Goal: Obtain resource: Download file/media

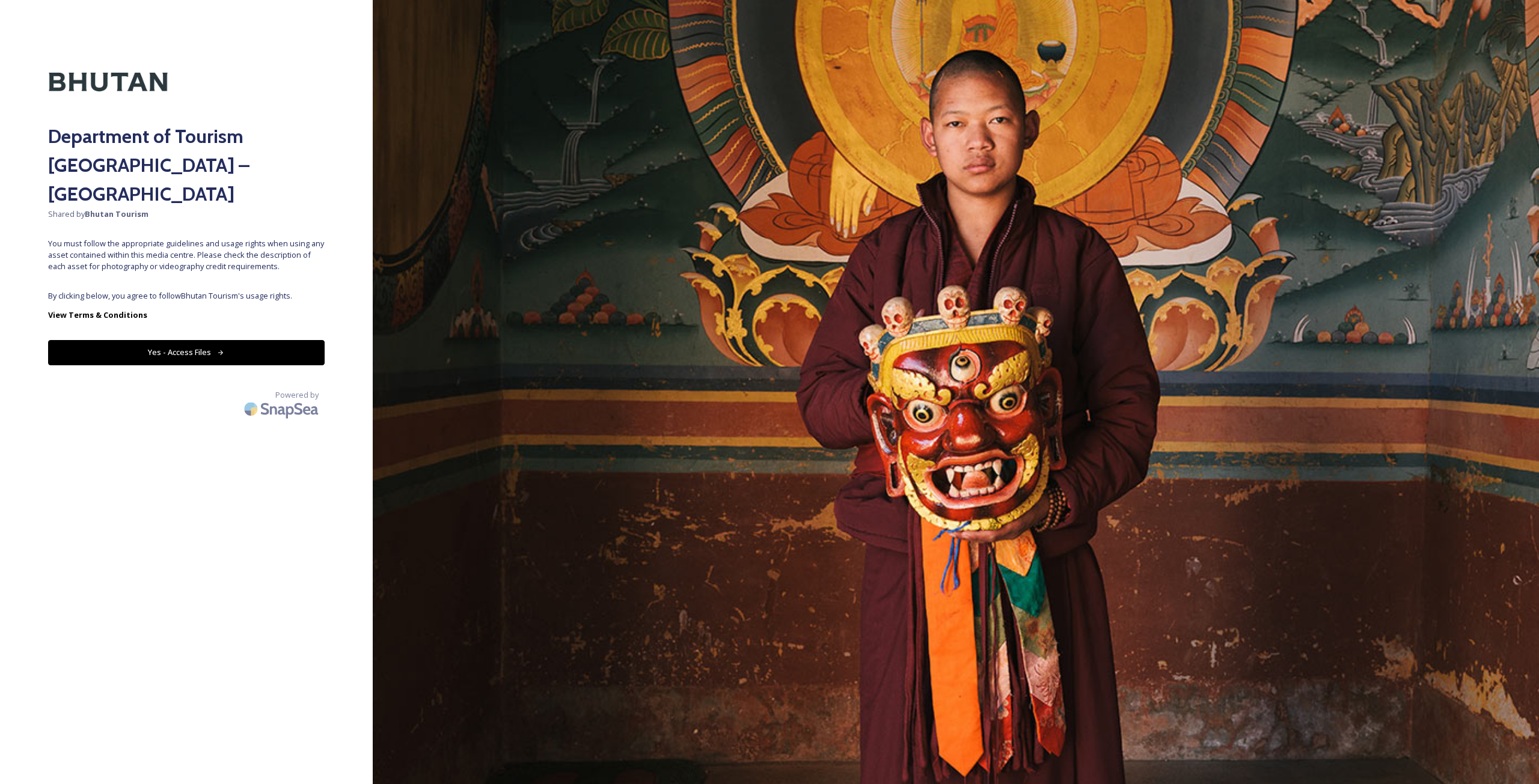
click at [289, 340] on button "Yes - Access Files" at bounding box center [186, 352] width 277 height 24
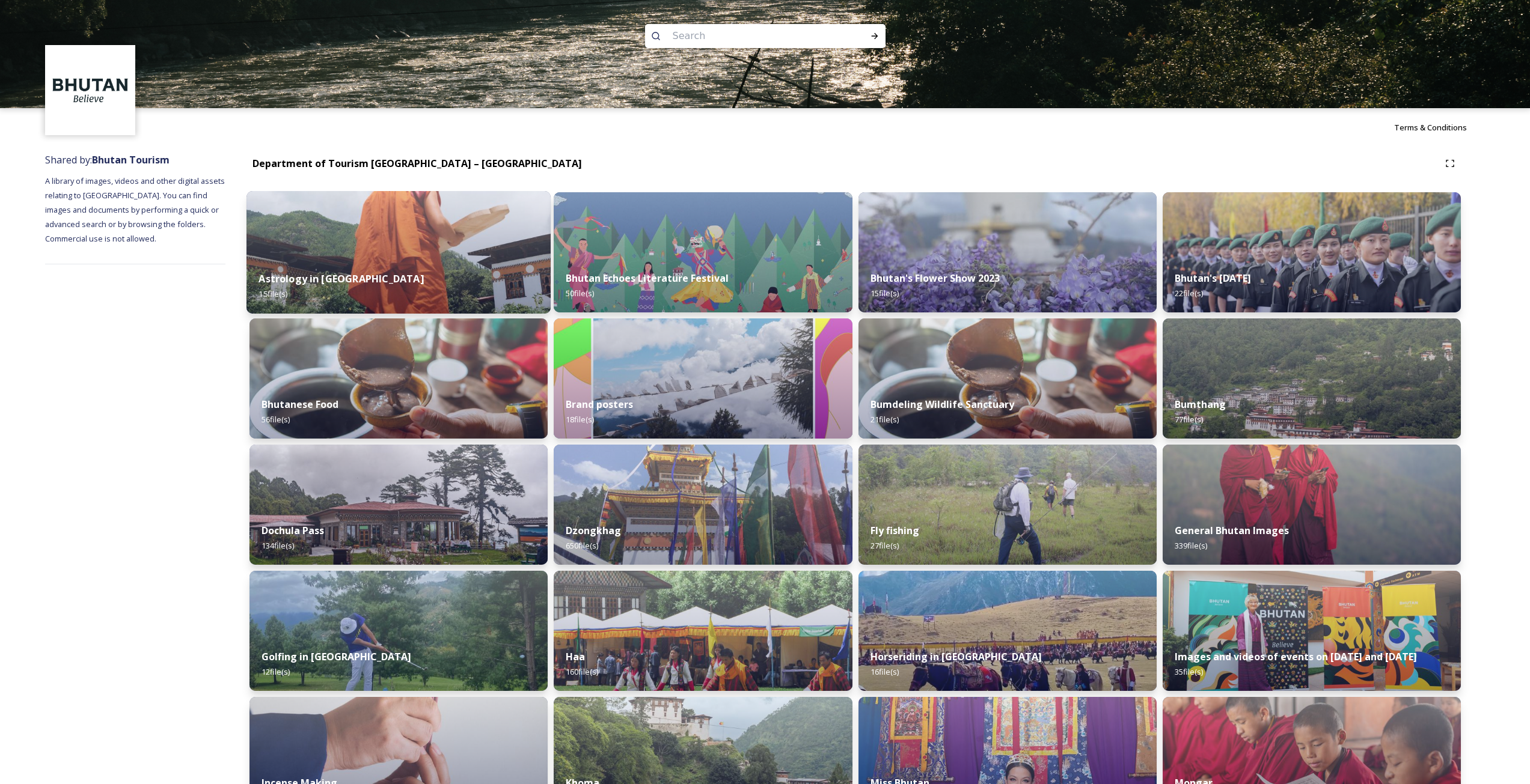
click at [393, 243] on img at bounding box center [398, 252] width 304 height 122
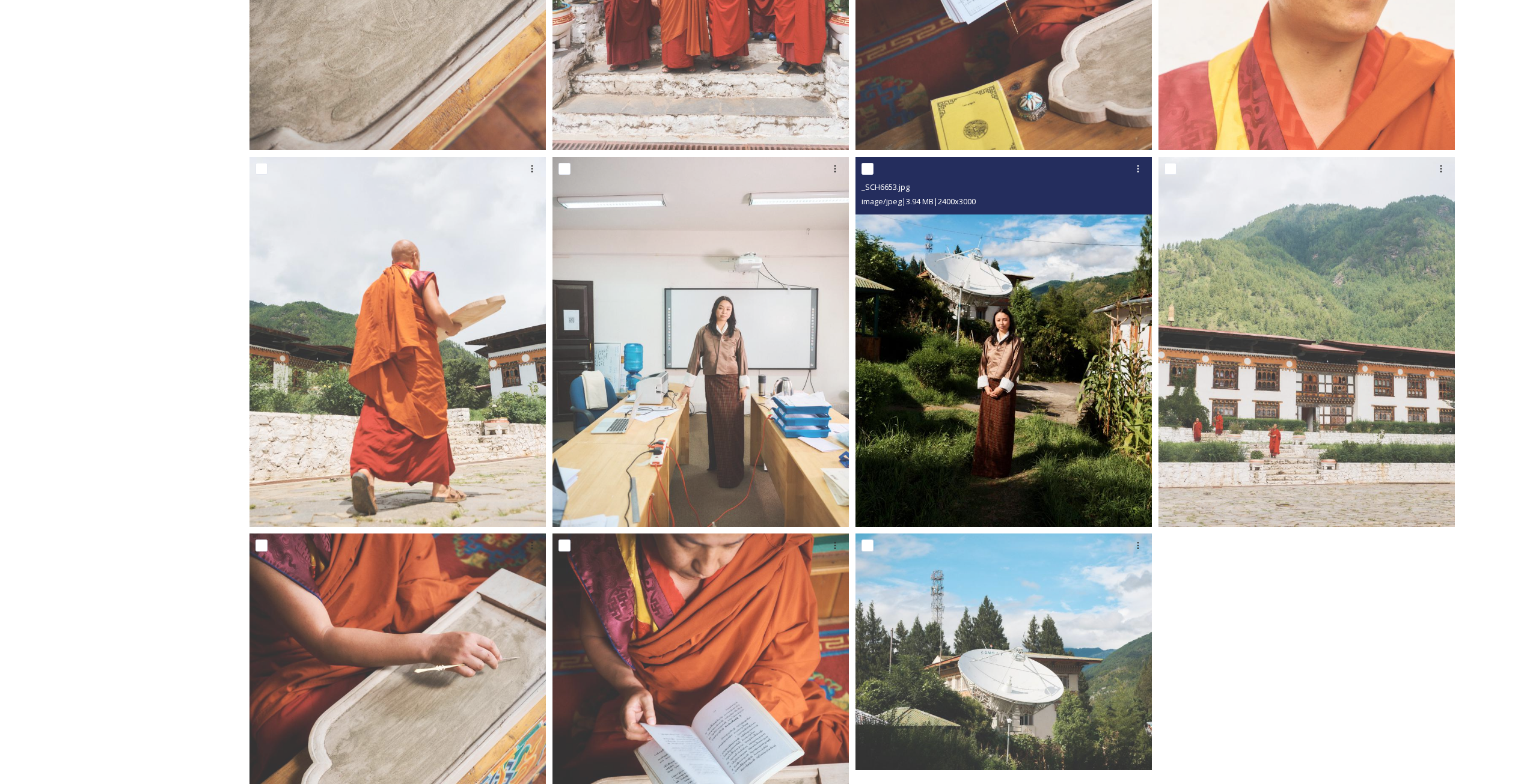
scroll to position [730, 0]
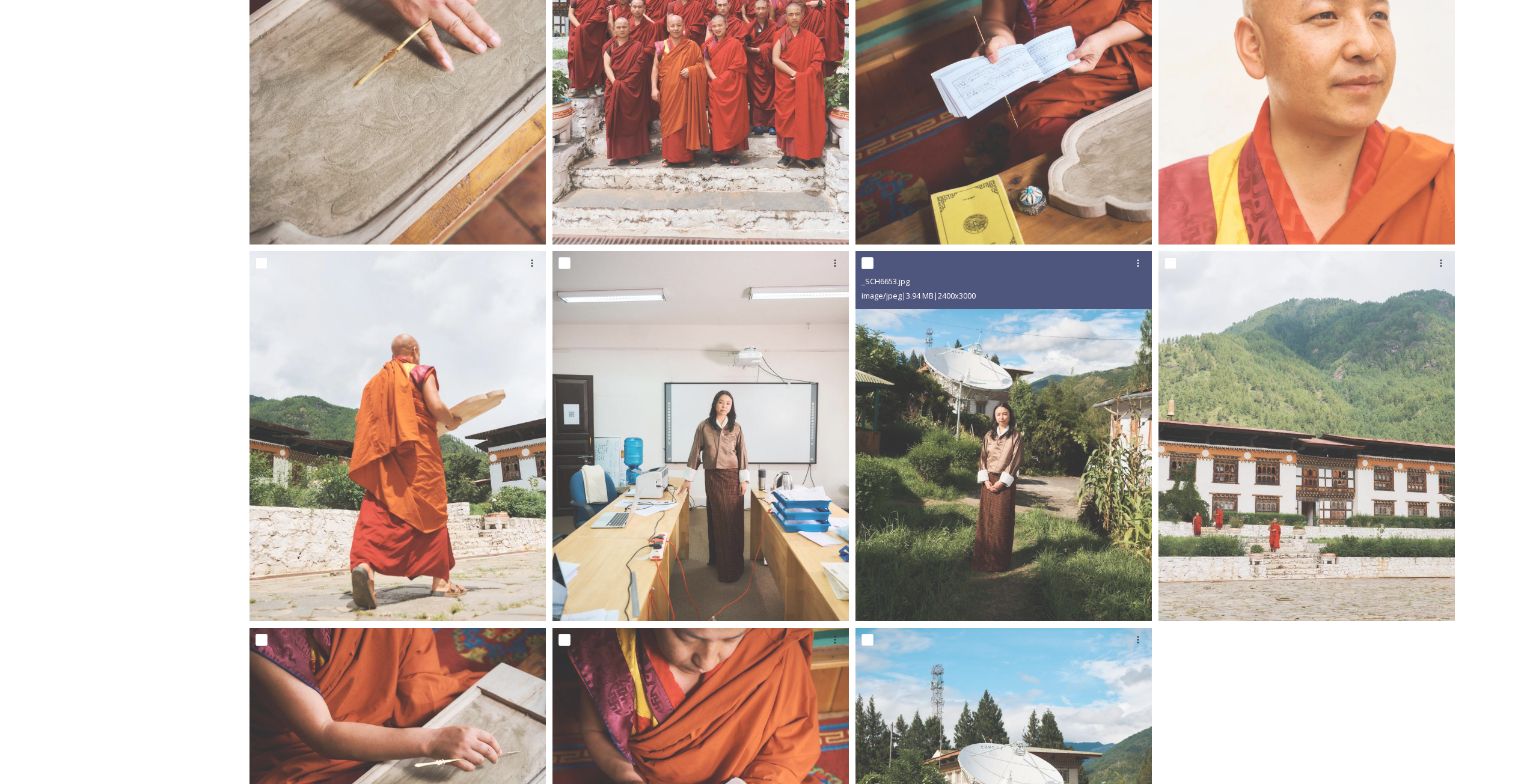
drag, startPoint x: 887, startPoint y: 472, endPoint x: 835, endPoint y: 429, distance: 67.5
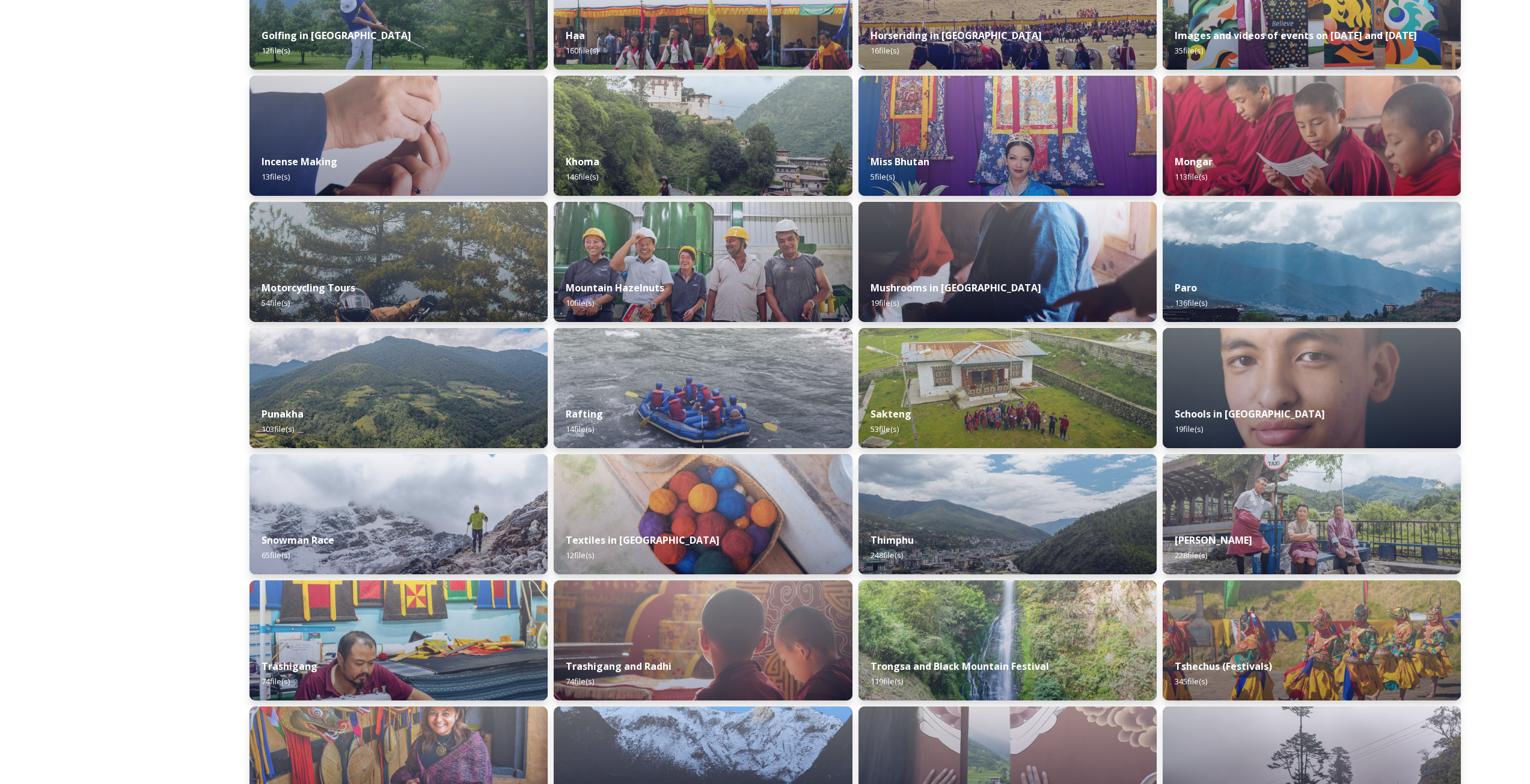
scroll to position [520, 0]
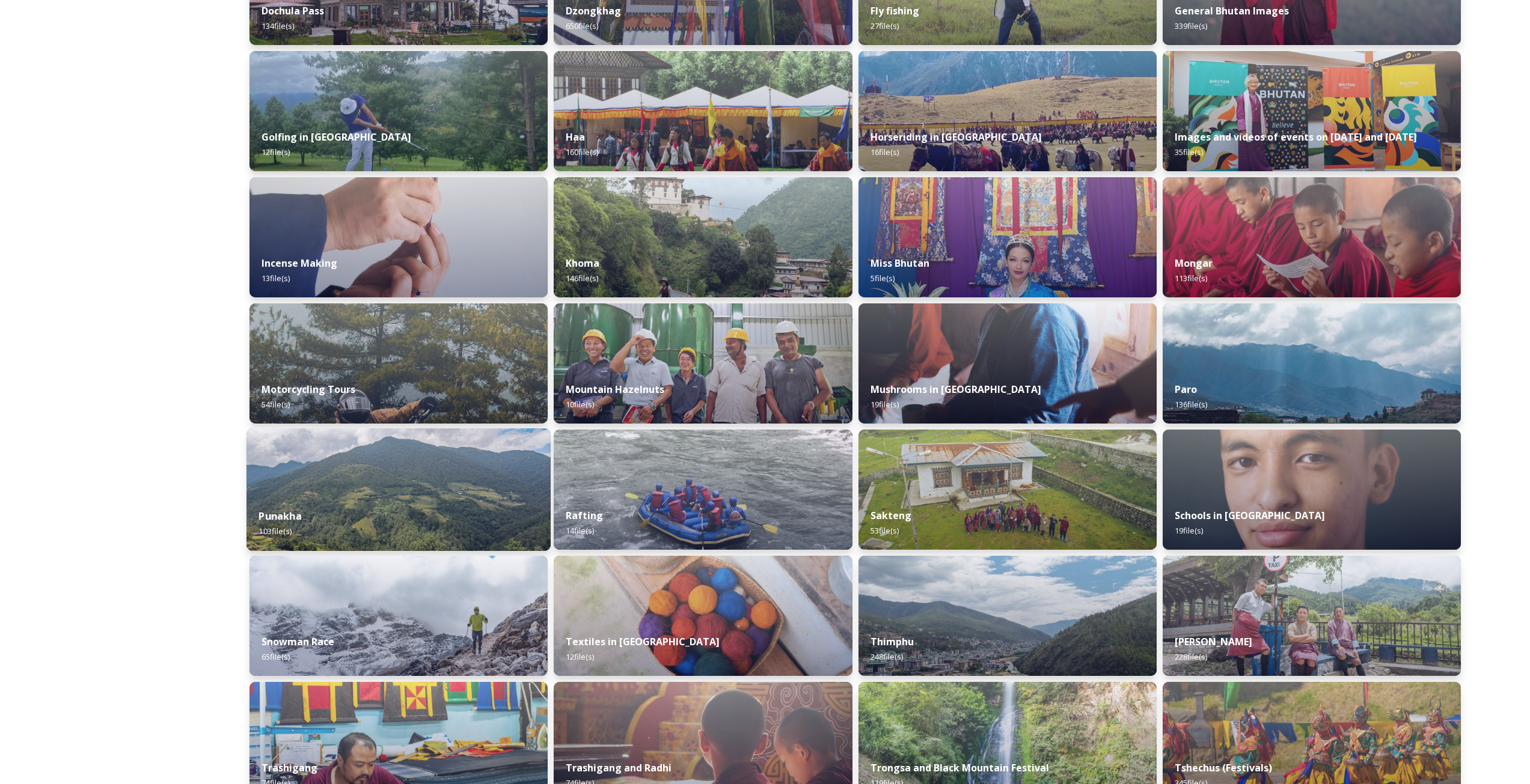
click at [488, 485] on img at bounding box center [398, 490] width 304 height 122
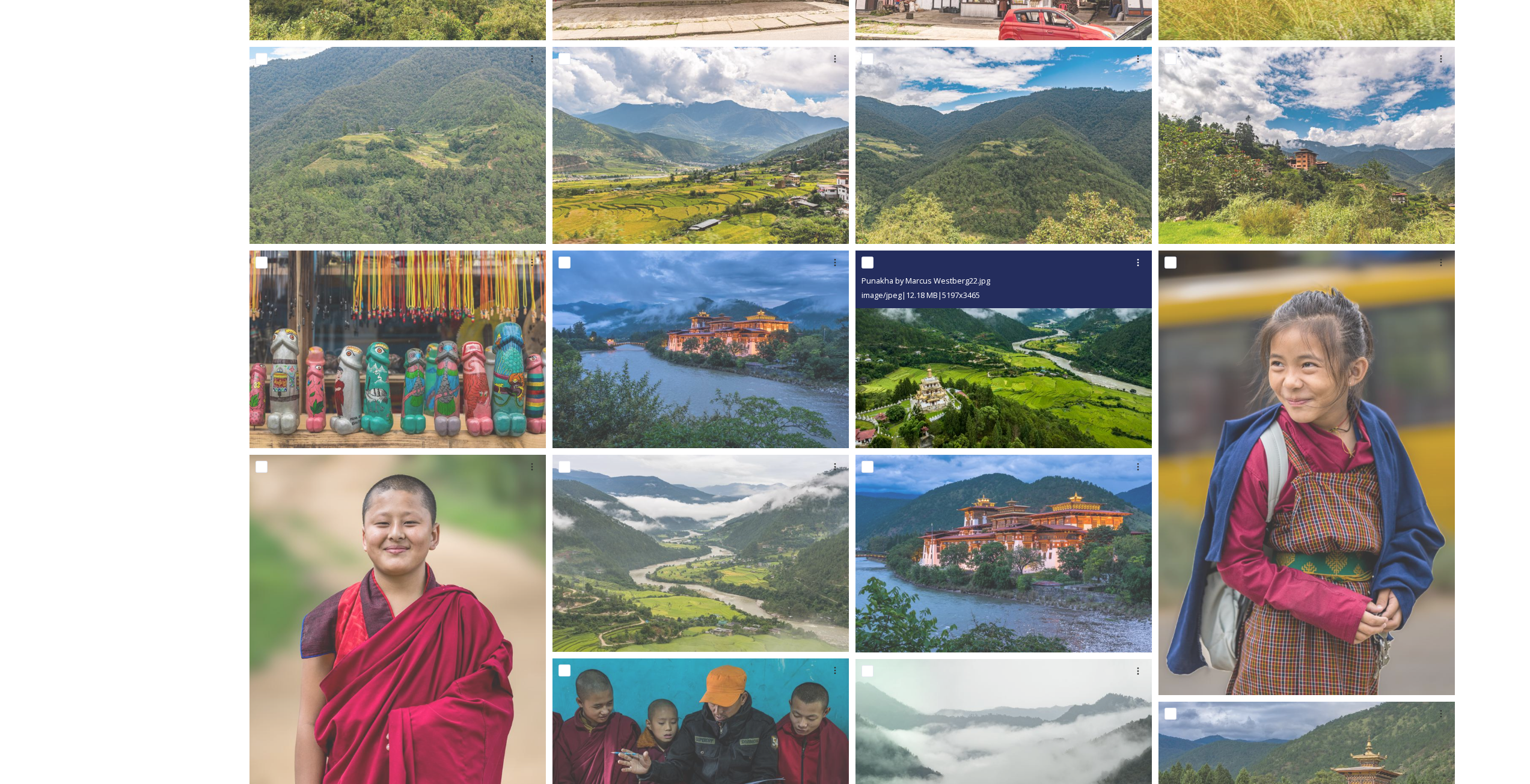
scroll to position [601, 0]
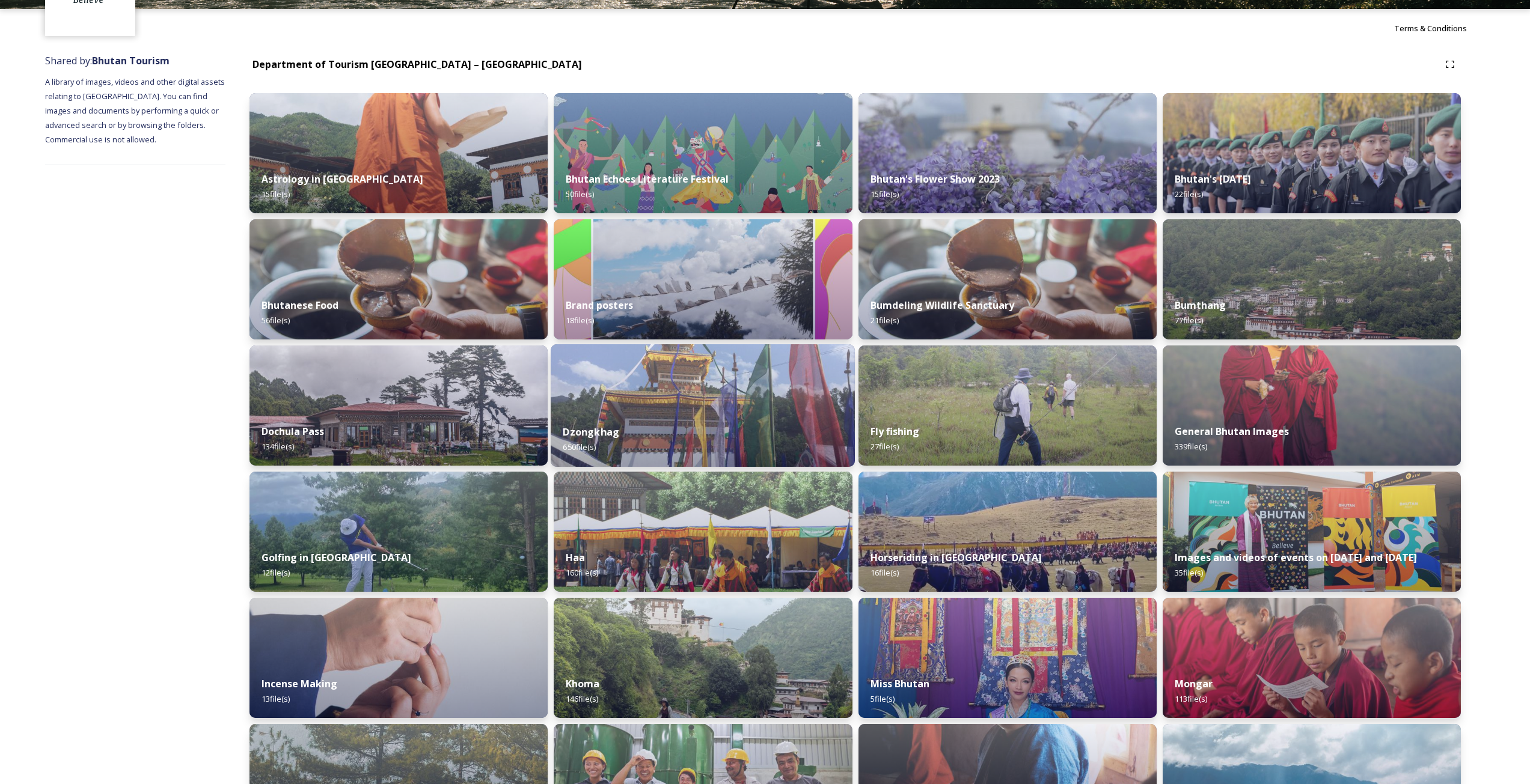
scroll to position [159, 0]
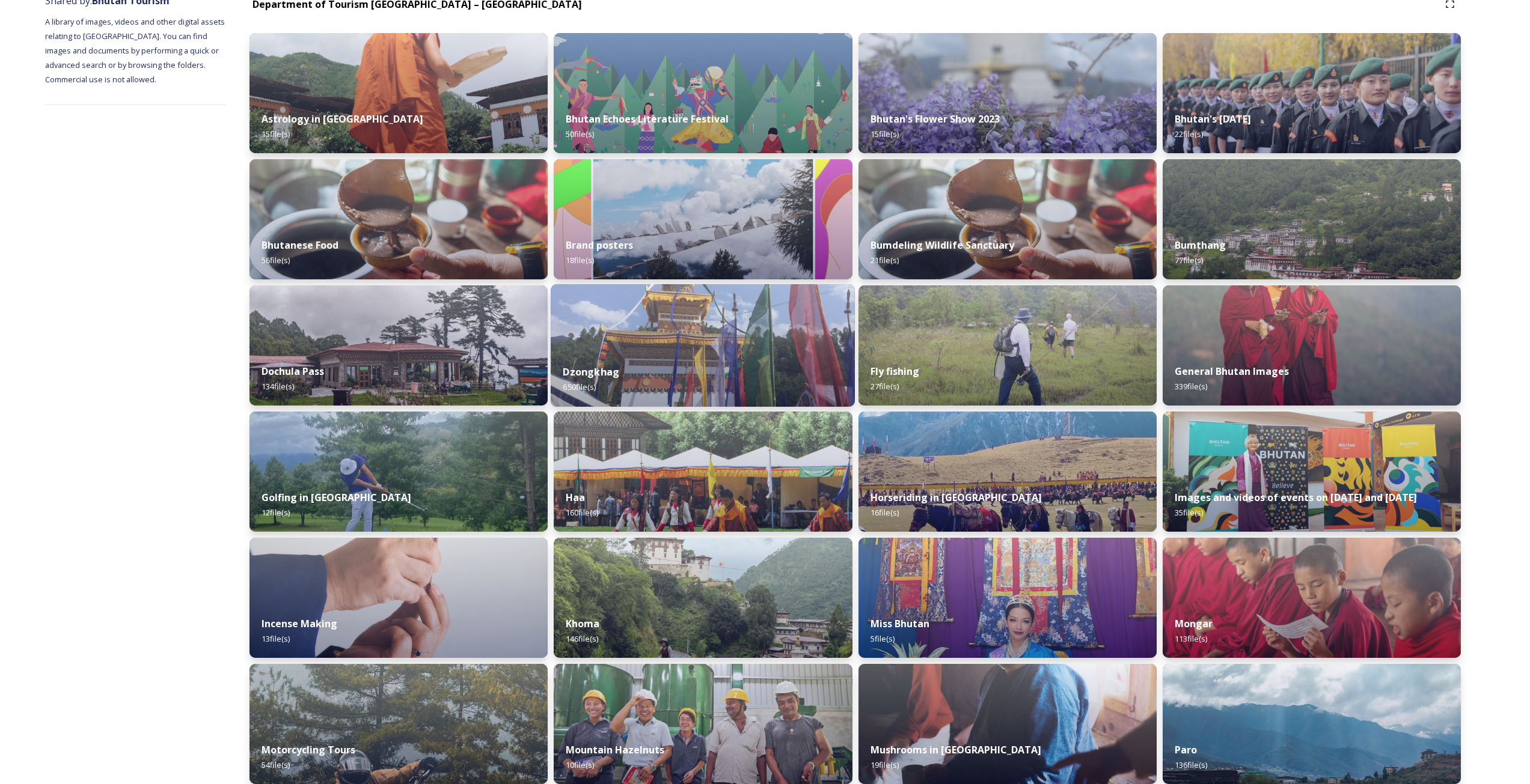
click at [648, 376] on div "Dzongkhag 650 file(s)" at bounding box center [702, 379] width 304 height 55
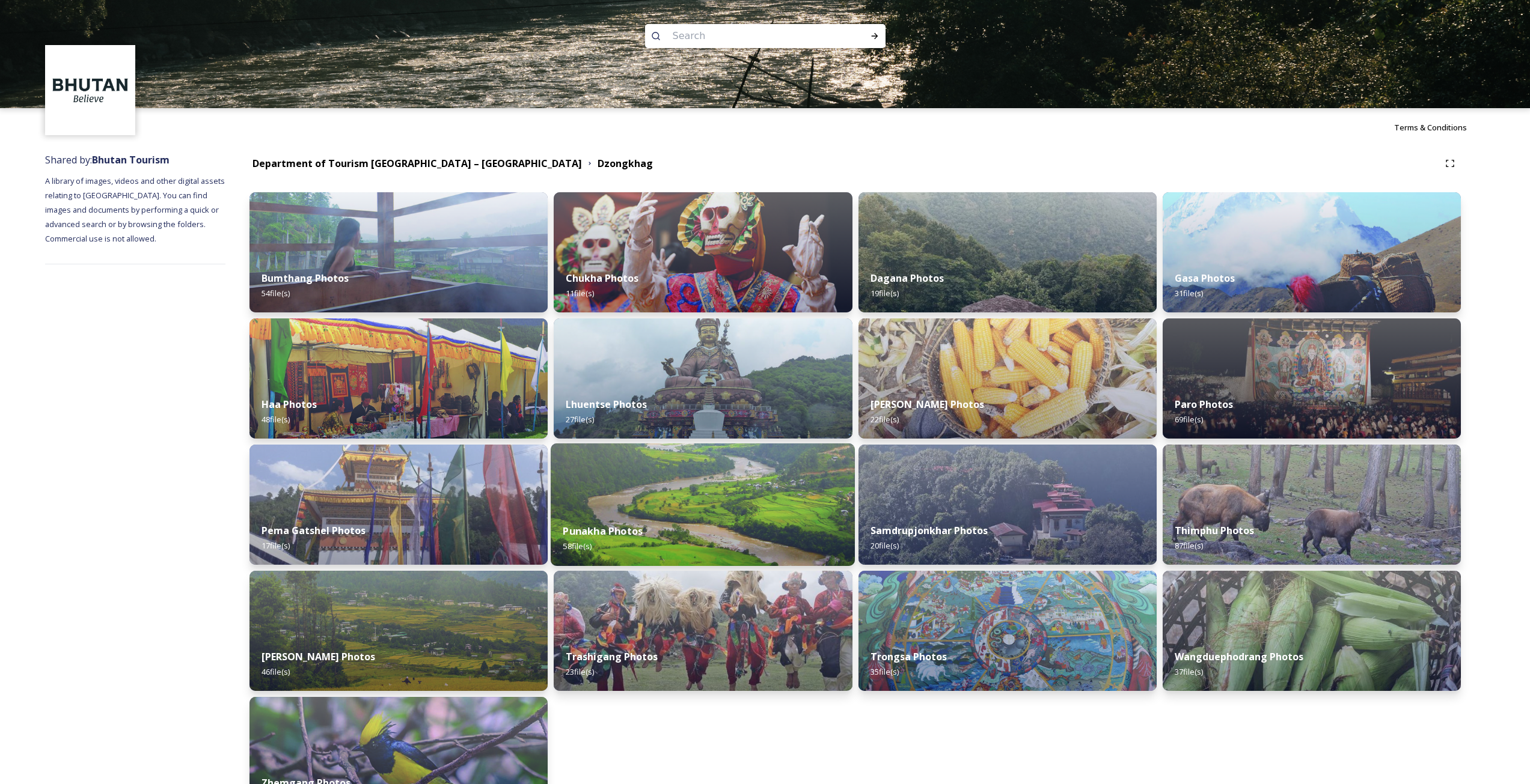
click at [695, 543] on div "Punakha Photos 58 file(s)" at bounding box center [702, 538] width 304 height 55
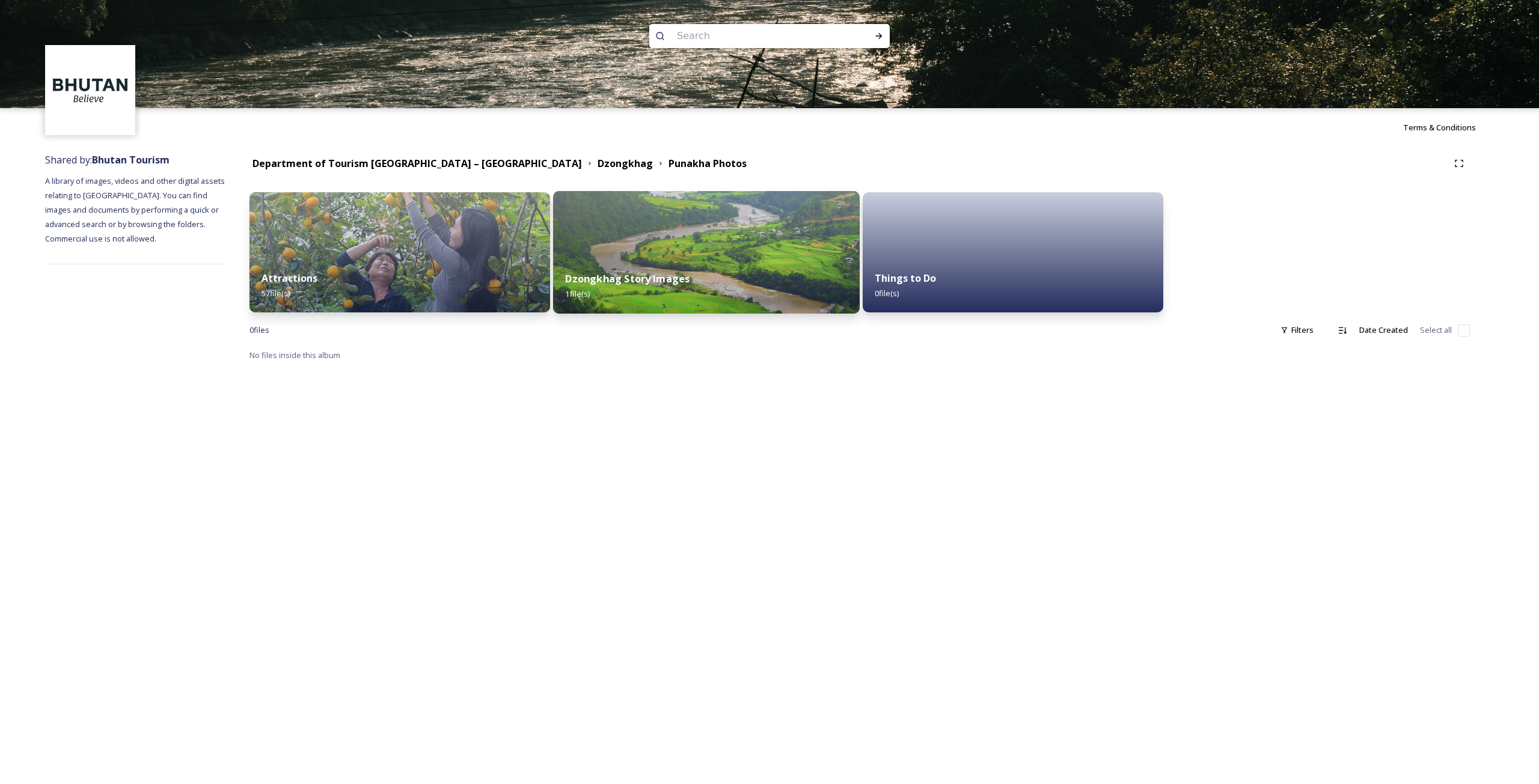
click at [750, 283] on div "Dzongkhag Story Images 1 file(s)" at bounding box center [705, 286] width 306 height 55
click at [367, 281] on div "Attractions 57 file(s)" at bounding box center [399, 286] width 306 height 55
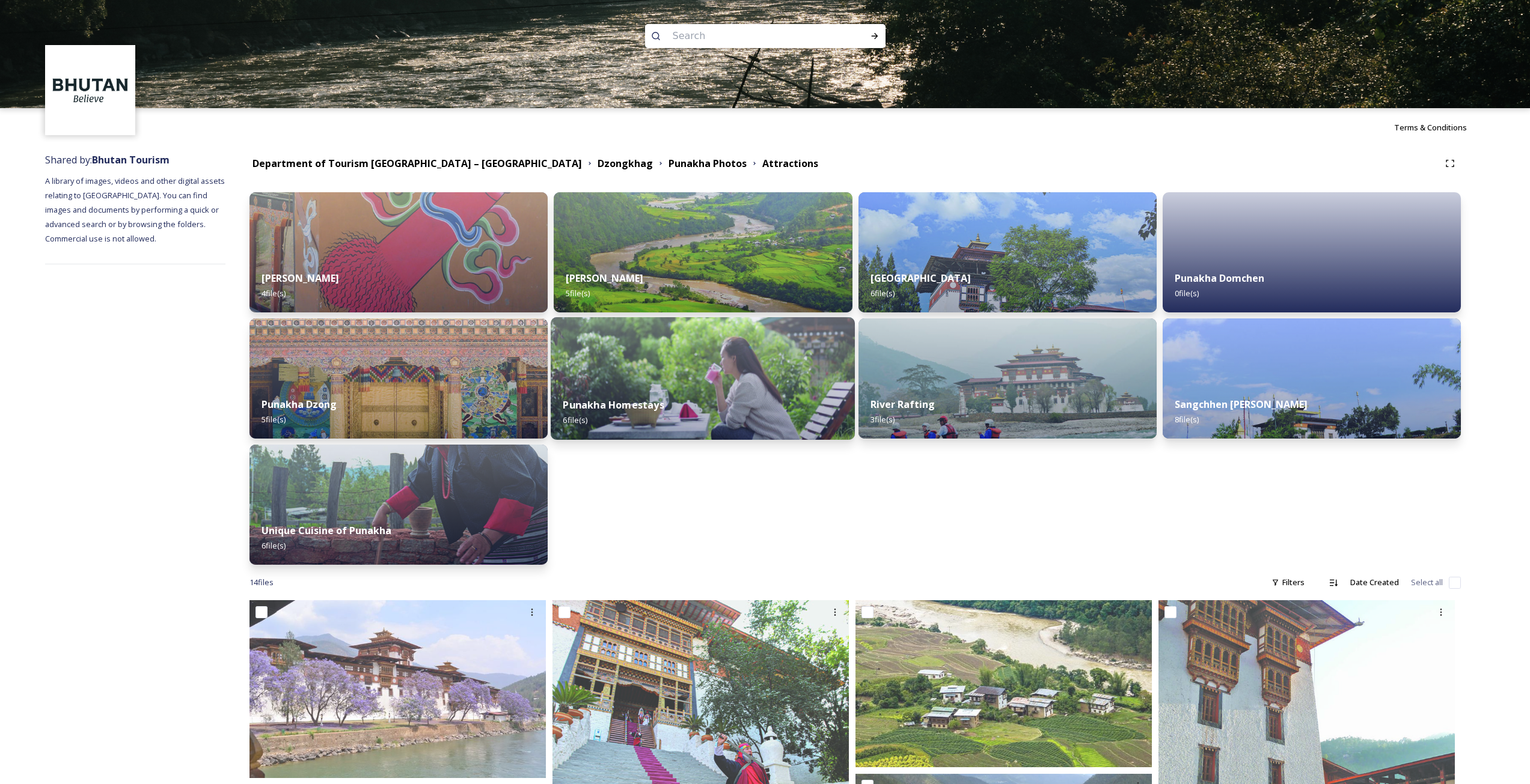
click at [716, 415] on div "Punakha Homestays 6 file(s)" at bounding box center [702, 412] width 304 height 55
click at [716, 344] on img at bounding box center [702, 378] width 304 height 122
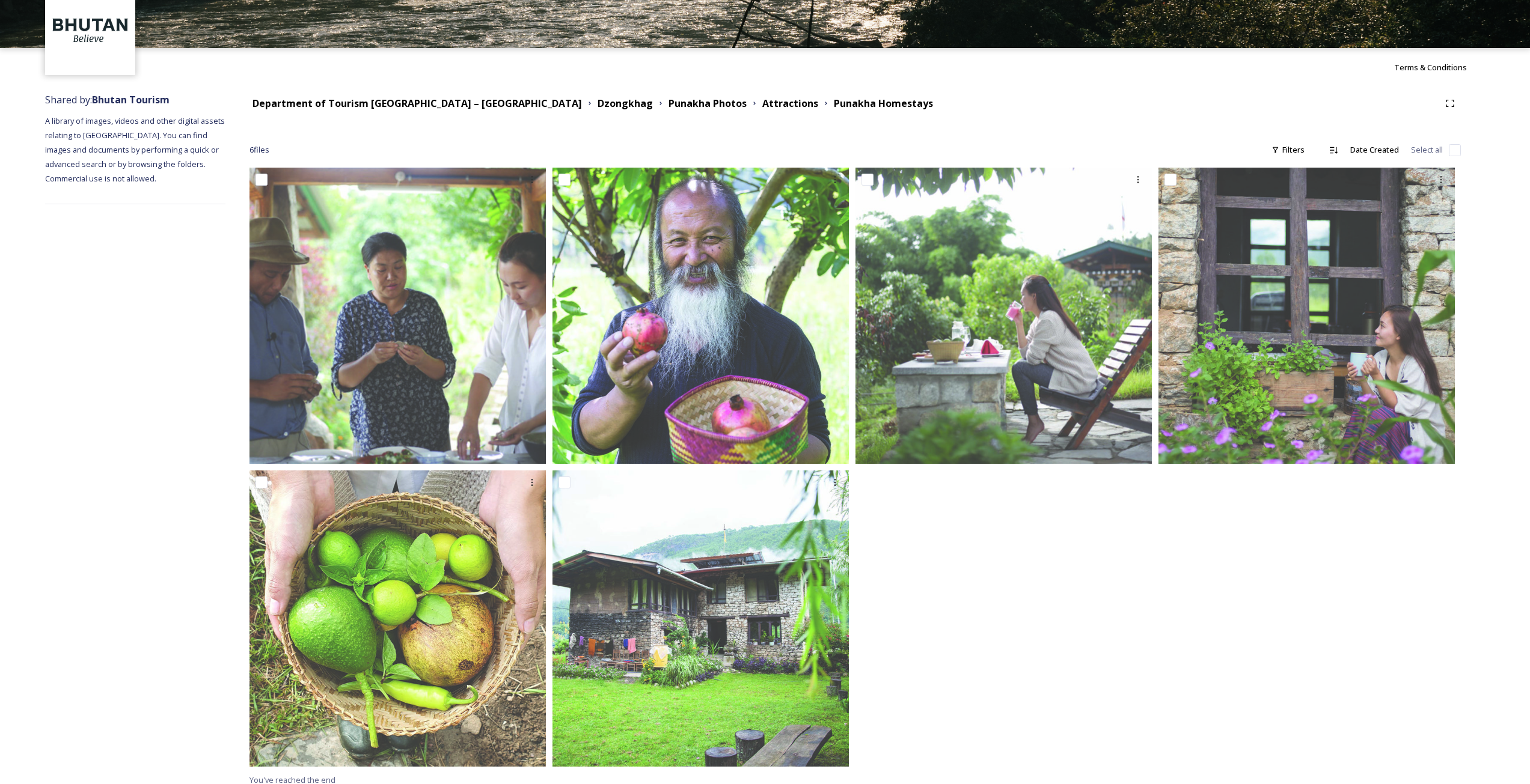
scroll to position [69, 0]
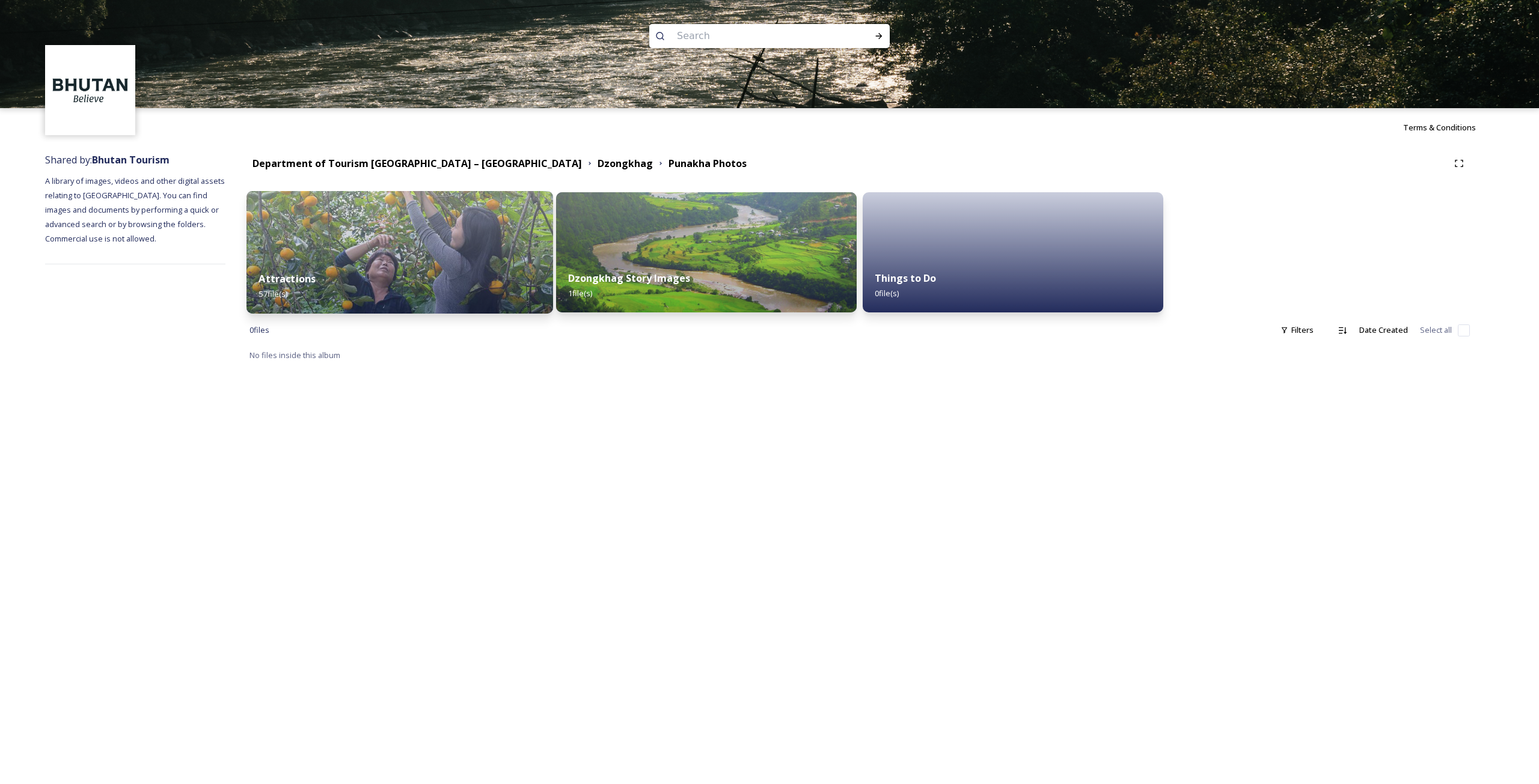
click at [385, 251] on img at bounding box center [399, 252] width 306 height 122
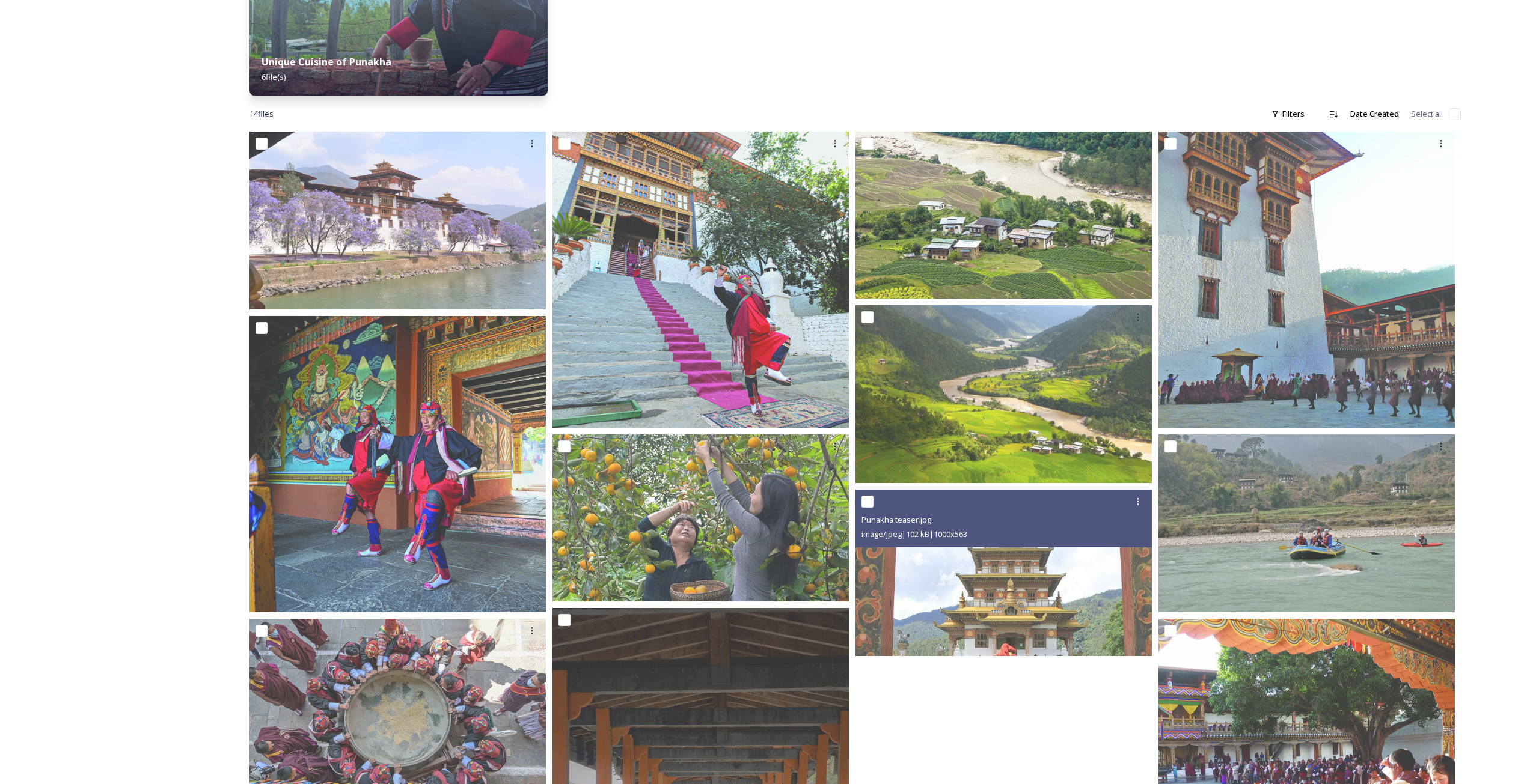
scroll to position [465, 0]
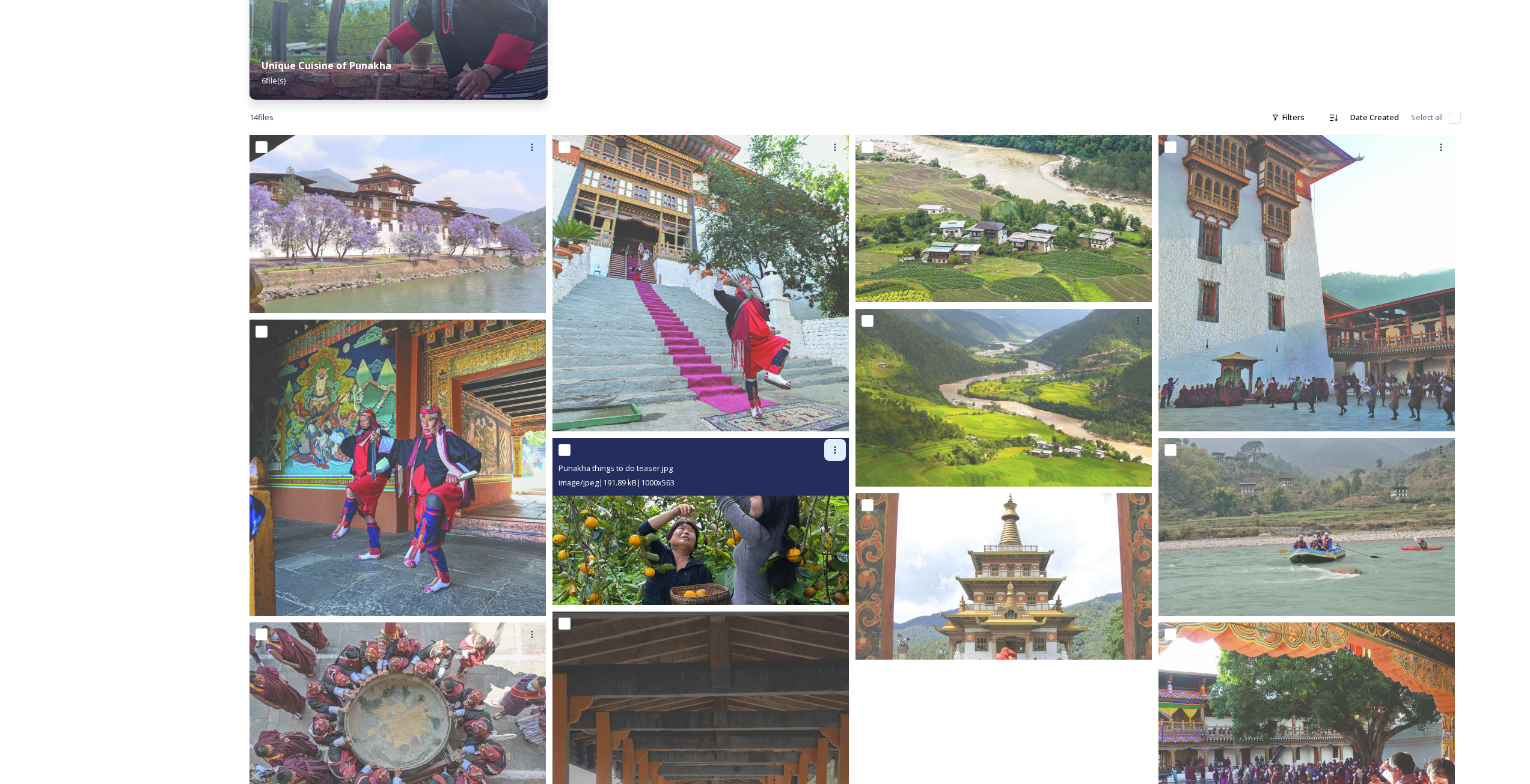
click at [837, 449] on icon at bounding box center [835, 449] width 9 height 9
click at [684, 548] on img at bounding box center [700, 521] width 296 height 167
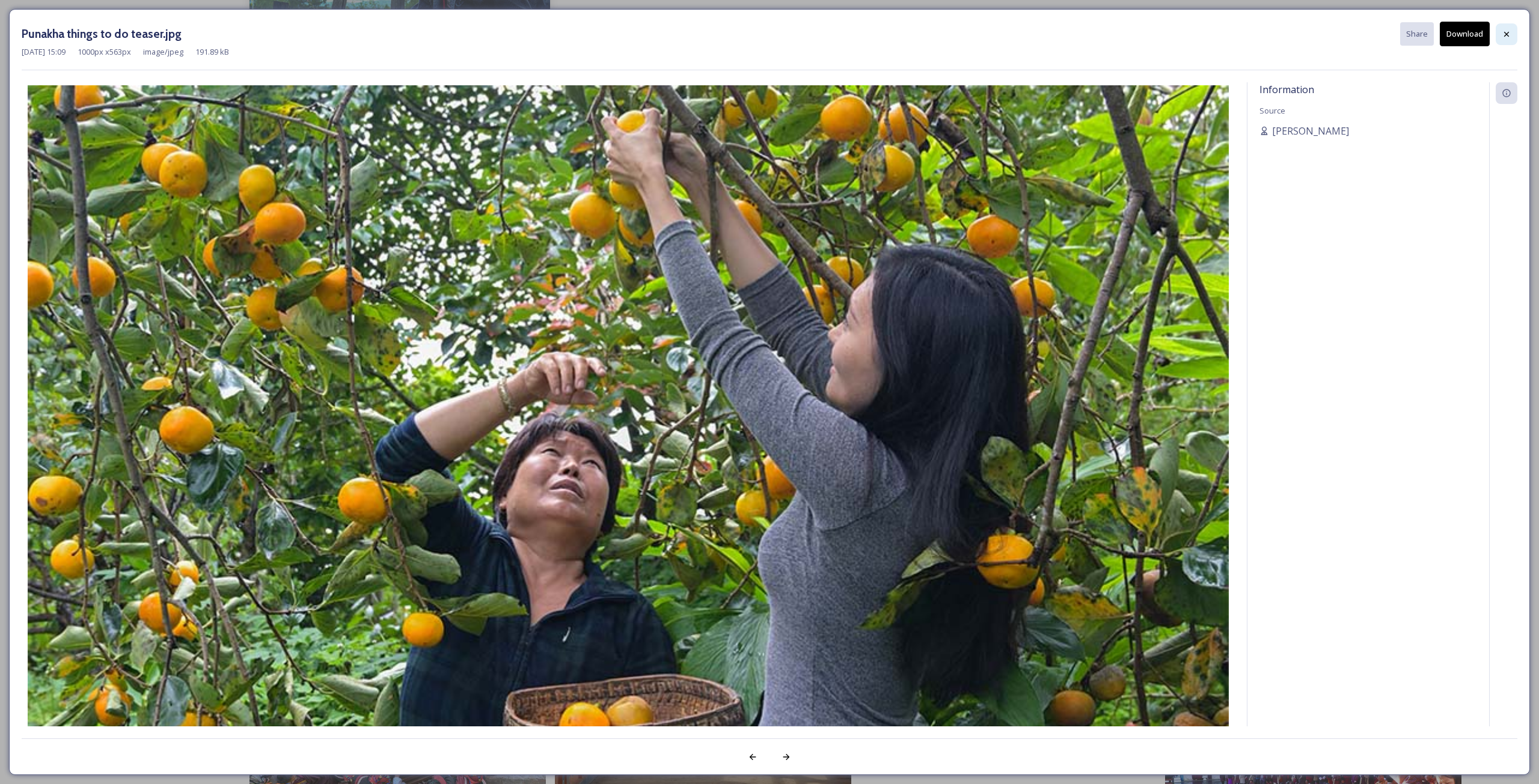
click at [1504, 43] on div at bounding box center [1506, 34] width 22 height 22
